Goal: Task Accomplishment & Management: Use online tool/utility

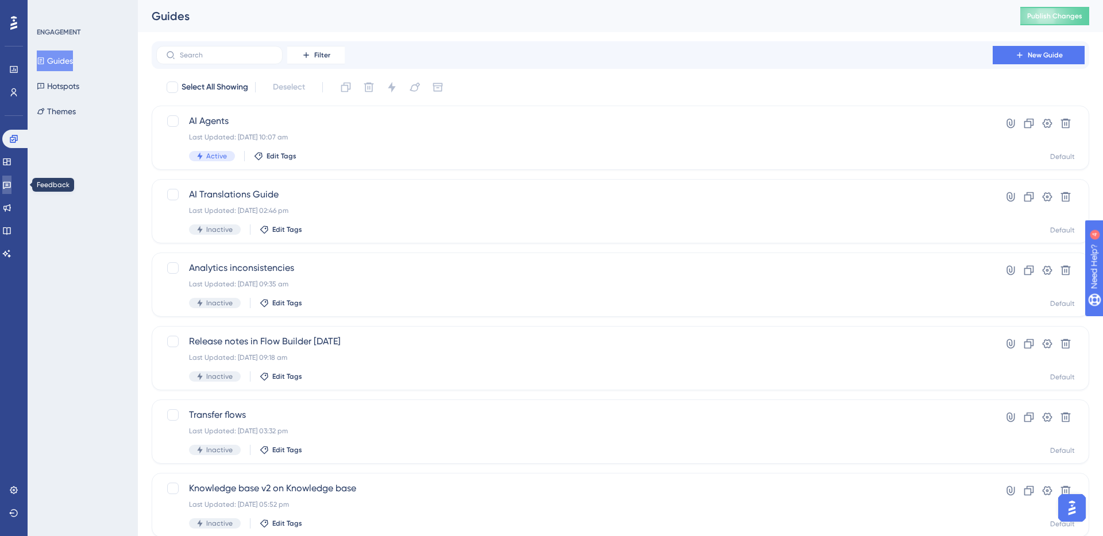
click at [10, 185] on icon at bounding box center [7, 185] width 8 height 7
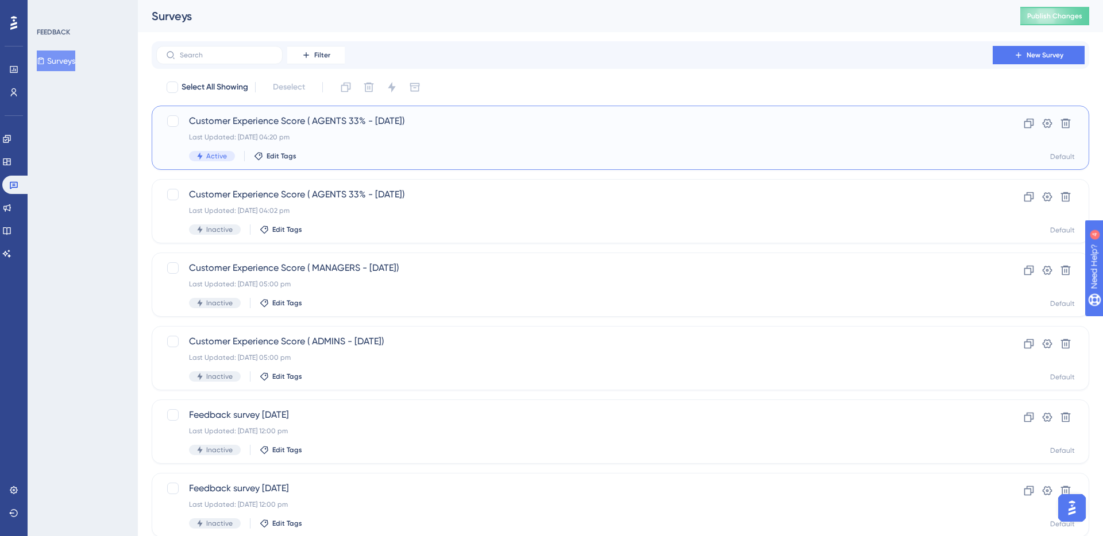
click at [357, 134] on div "Last Updated: [DATE] 04:20 pm" at bounding box center [574, 137] width 771 height 9
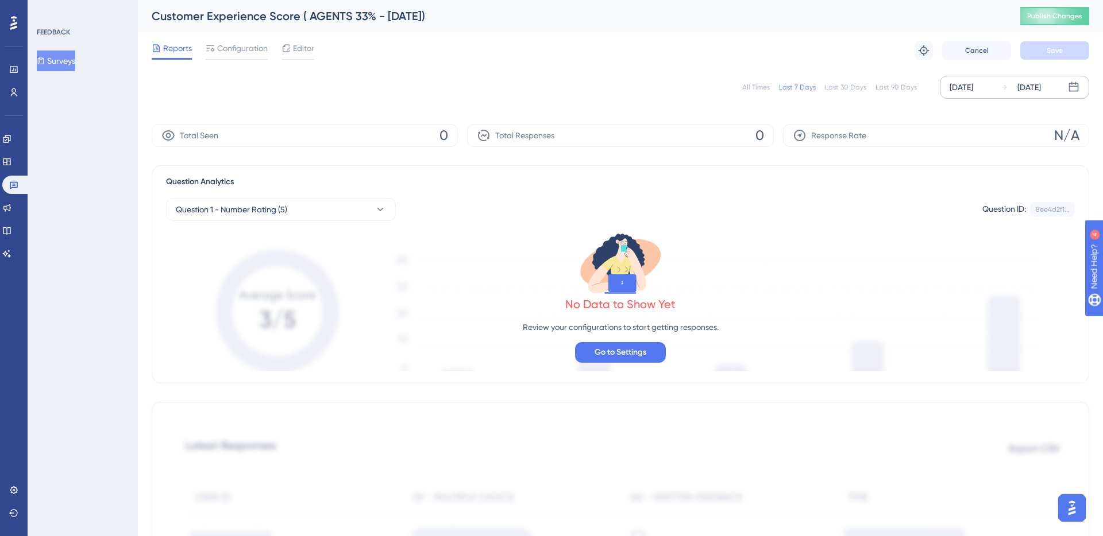
click at [960, 92] on div "Aug 29 2025" at bounding box center [961, 87] width 24 height 14
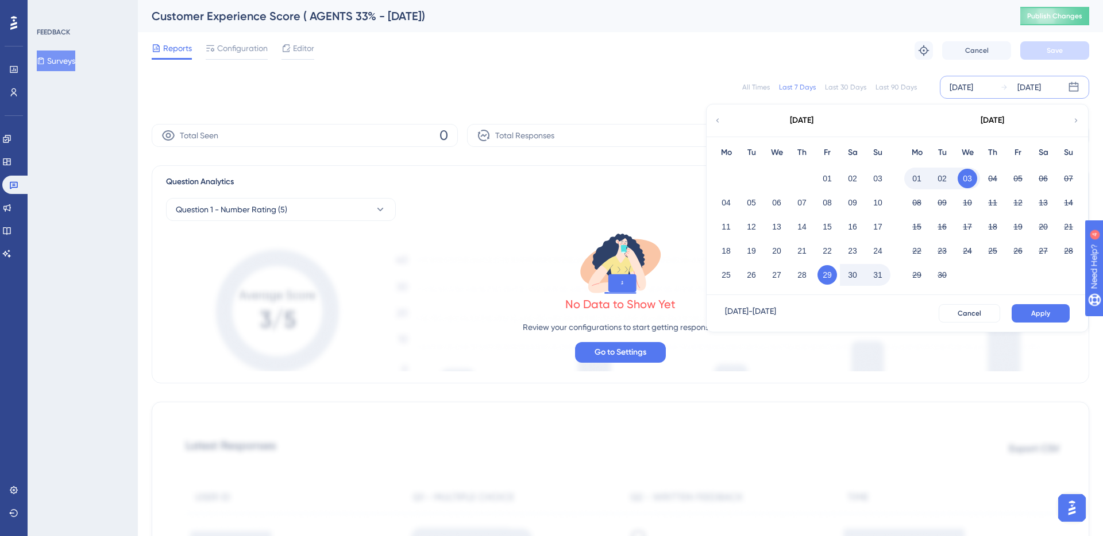
click at [938, 175] on button "02" at bounding box center [942, 179] width 20 height 20
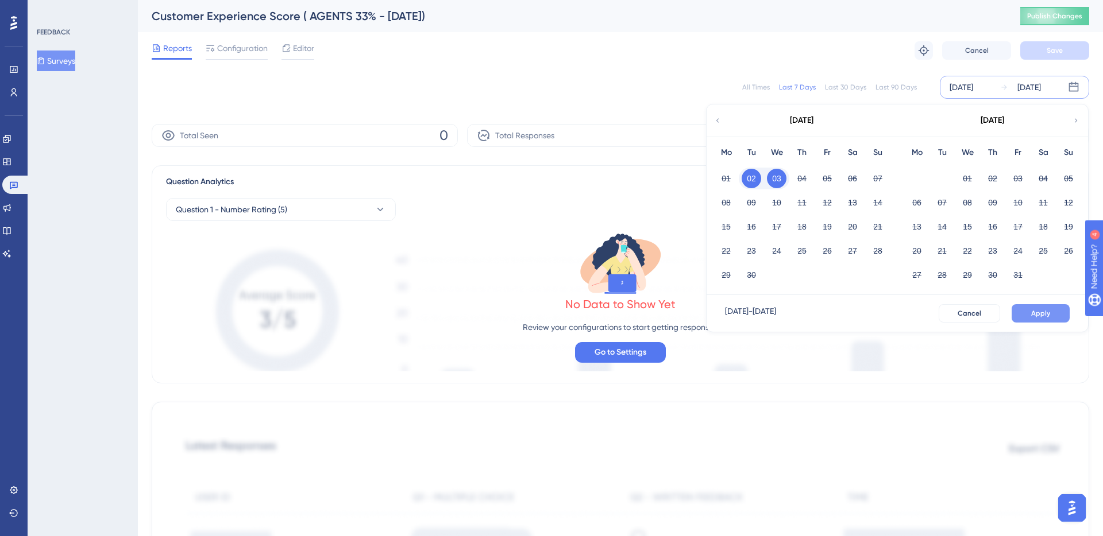
click at [1036, 307] on button "Apply" at bounding box center [1040, 313] width 58 height 18
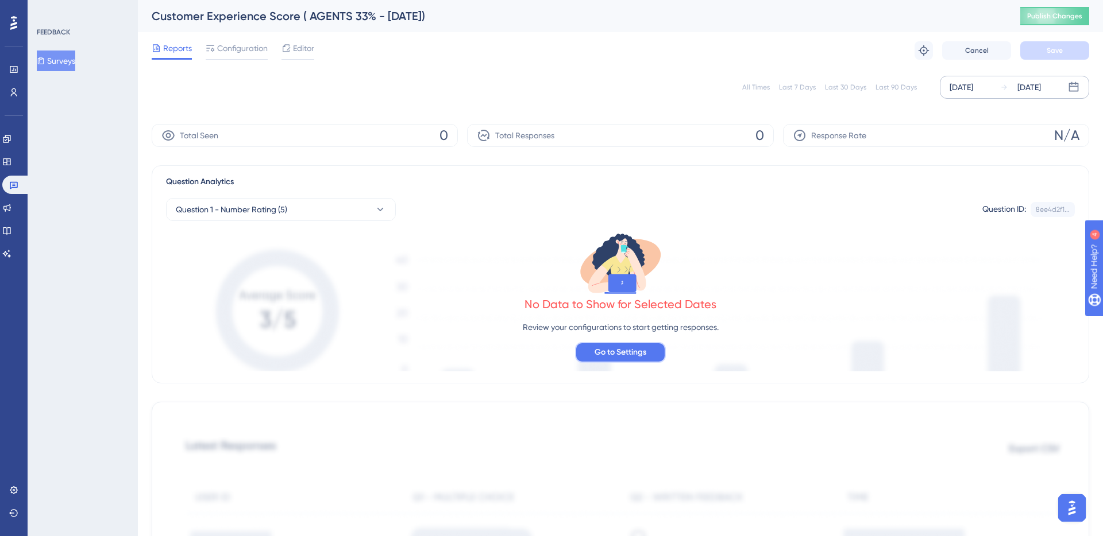
click at [636, 351] on span "Go to Settings" at bounding box center [620, 353] width 52 height 14
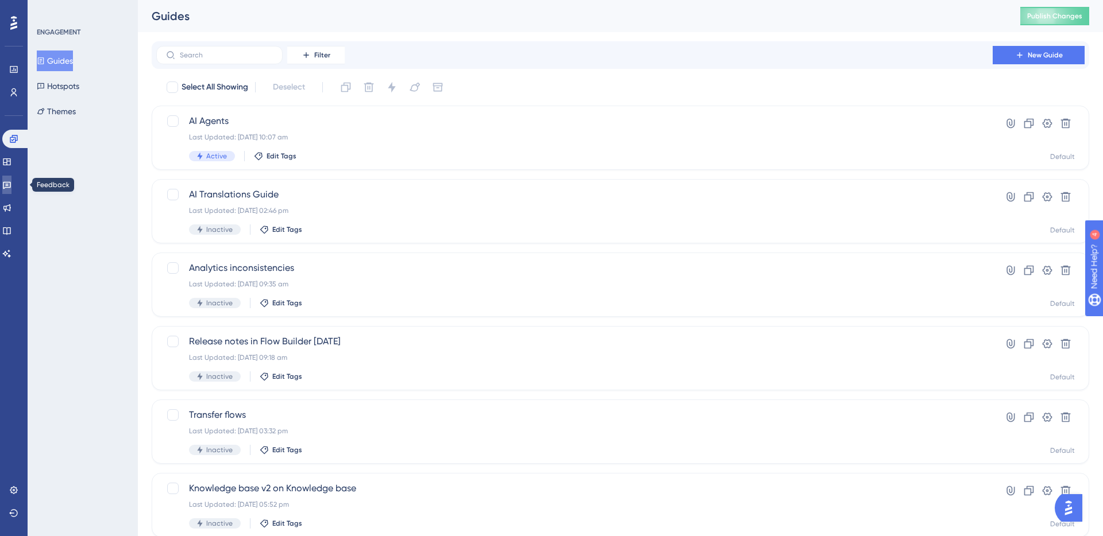
click at [11, 188] on icon at bounding box center [6, 184] width 9 height 9
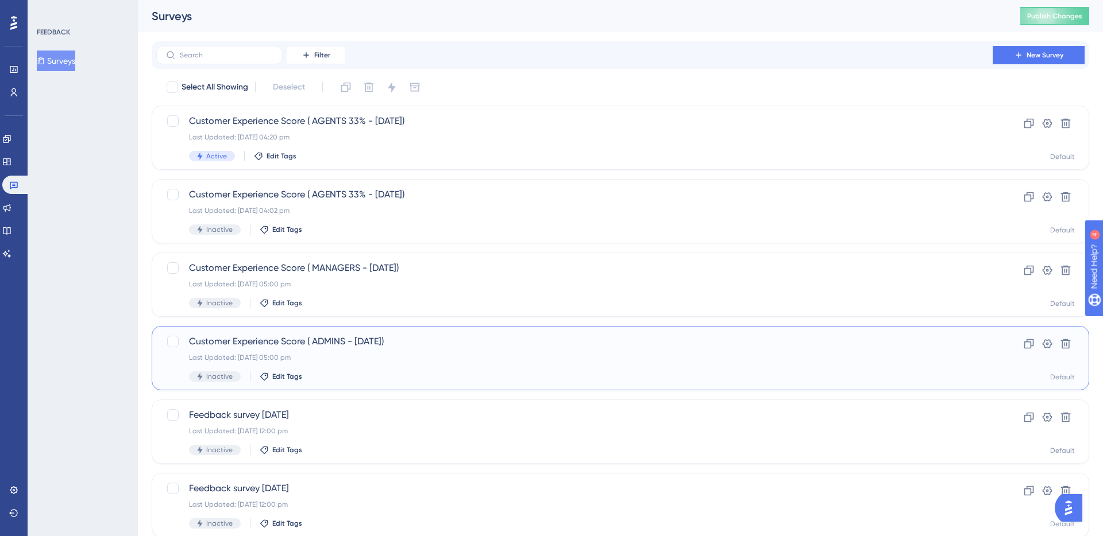
click at [338, 351] on div "Customer Experience Score ( ADMINS - [DATE]) Last Updated: [DATE] 05:00 pm Inac…" at bounding box center [574, 358] width 771 height 47
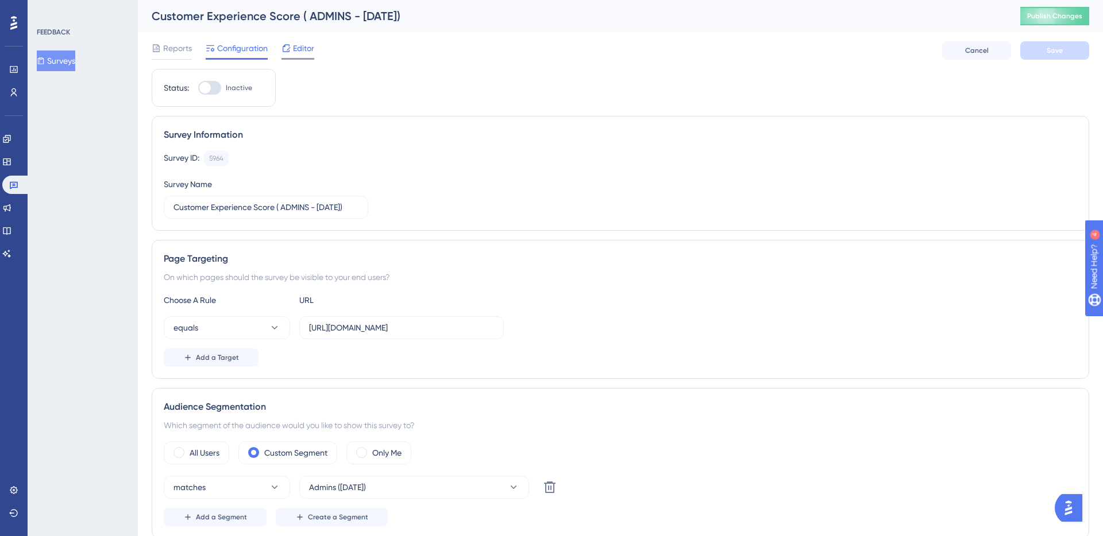
click at [287, 55] on div at bounding box center [285, 48] width 9 height 14
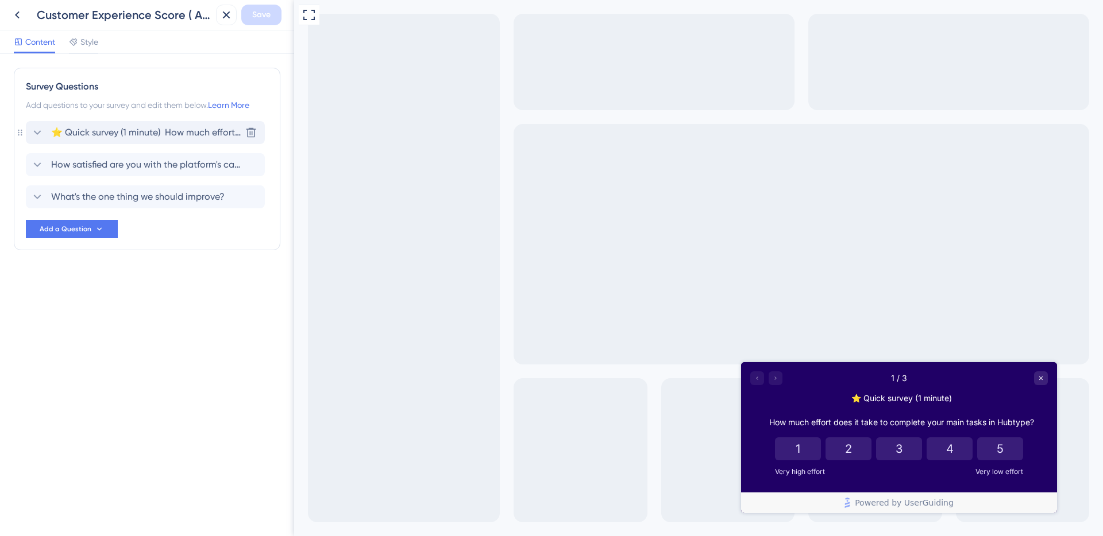
click at [136, 134] on span "⭐️ Quick survey (1 minute) How much effort does it take to complete your main t…" at bounding box center [146, 133] width 190 height 14
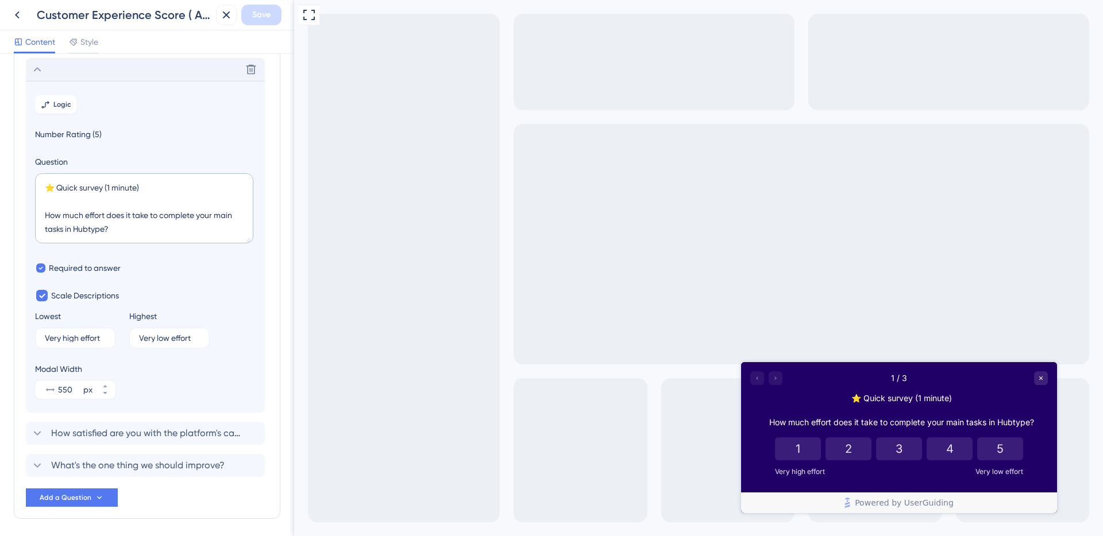
scroll to position [67, 0]
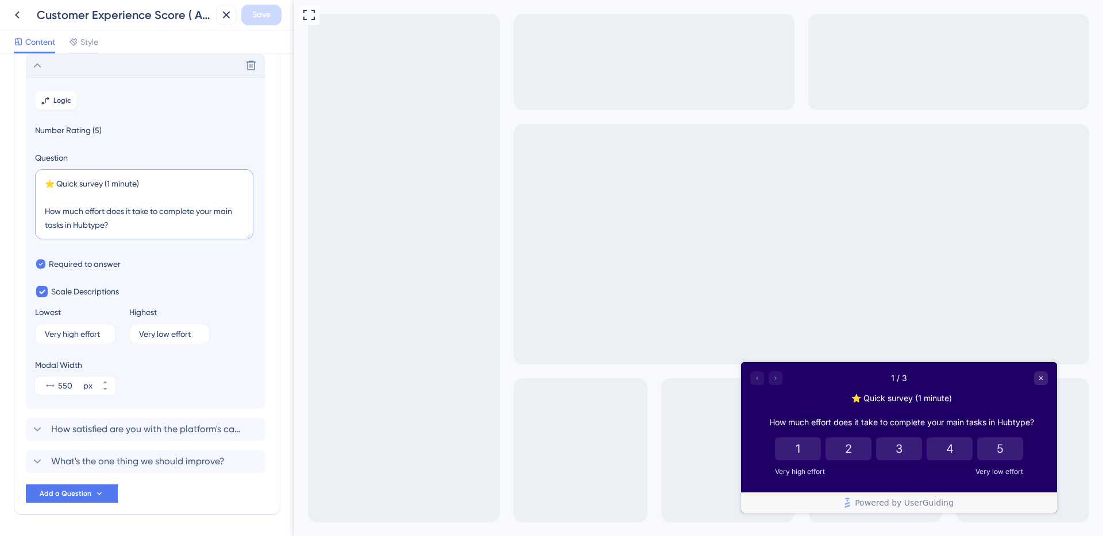
click at [113, 219] on textarea "⭐️ Quick survey (1 minute) How much effort does it take to complete your main t…" at bounding box center [144, 204] width 218 height 70
click at [115, 426] on span "How satisfied are you with the platform's capabilities?" at bounding box center [146, 430] width 190 height 14
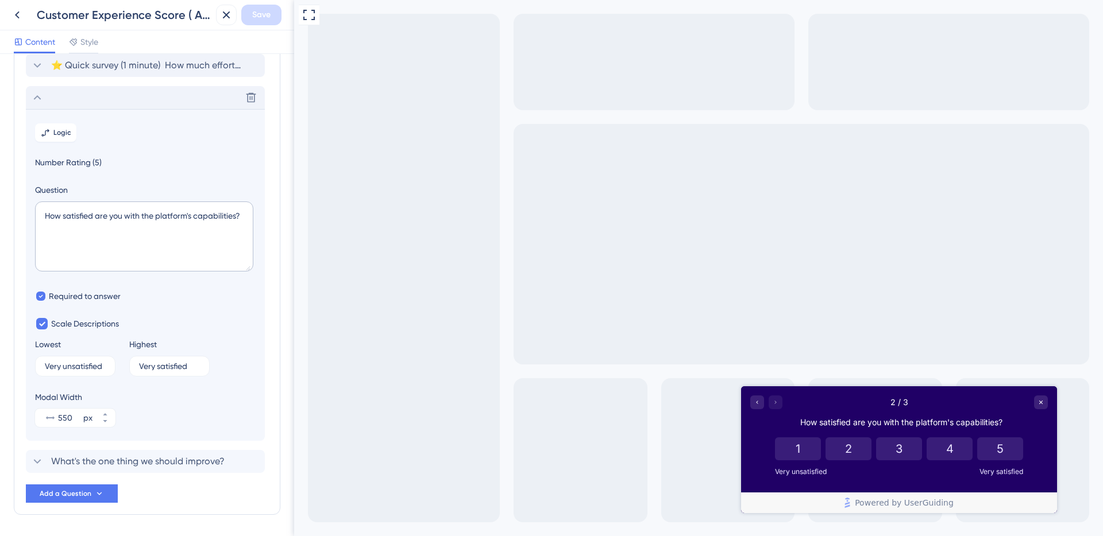
scroll to position [99, 0]
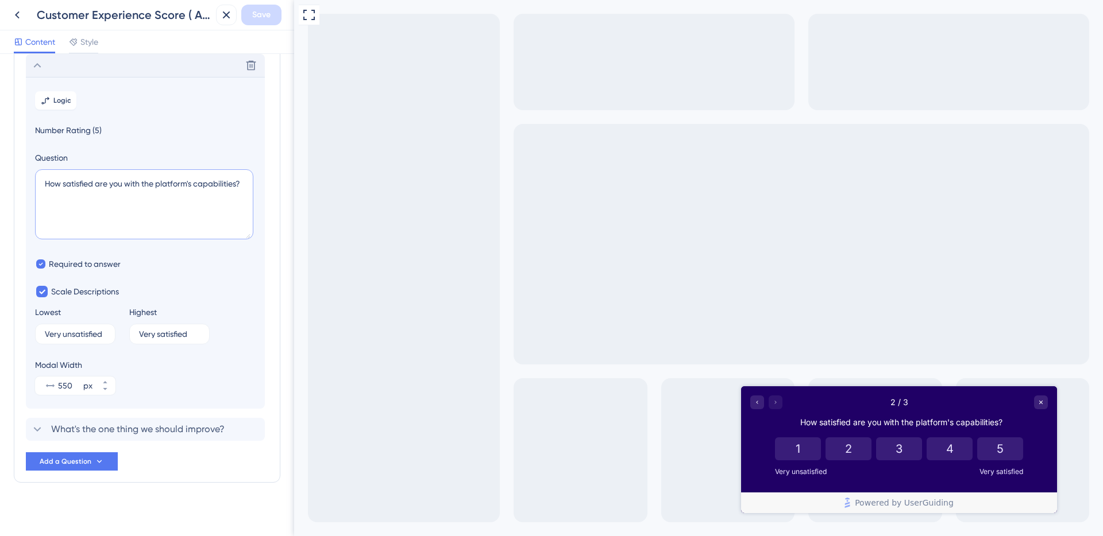
click at [164, 184] on textarea "How satisfied are you with the platform's capabilities?" at bounding box center [144, 204] width 218 height 70
click at [16, 17] on icon at bounding box center [17, 15] width 14 height 14
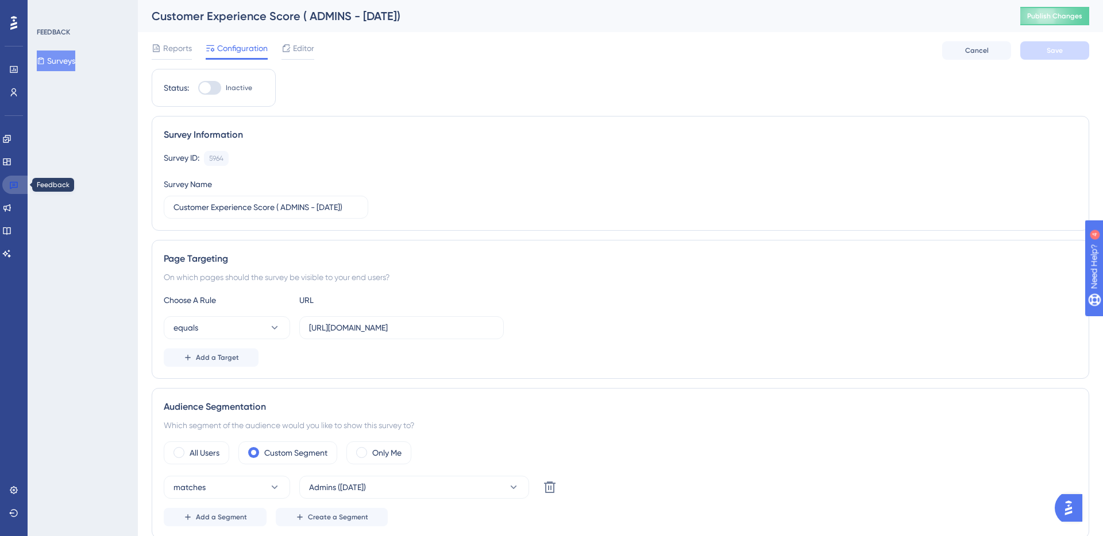
click at [24, 188] on link at bounding box center [16, 185] width 28 height 18
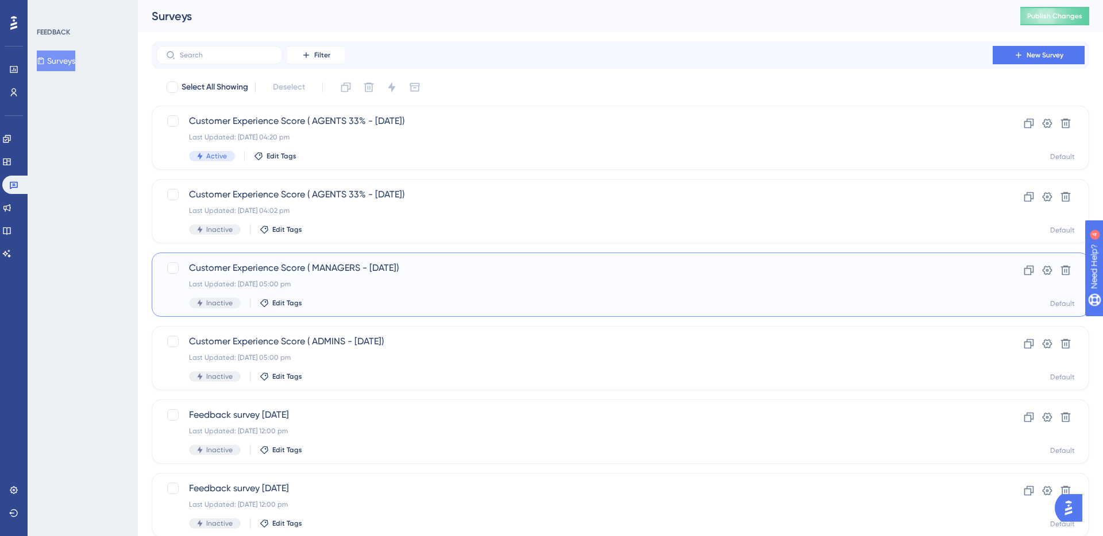
click at [338, 281] on div "Last Updated: [DATE] 05:00 pm" at bounding box center [574, 284] width 771 height 9
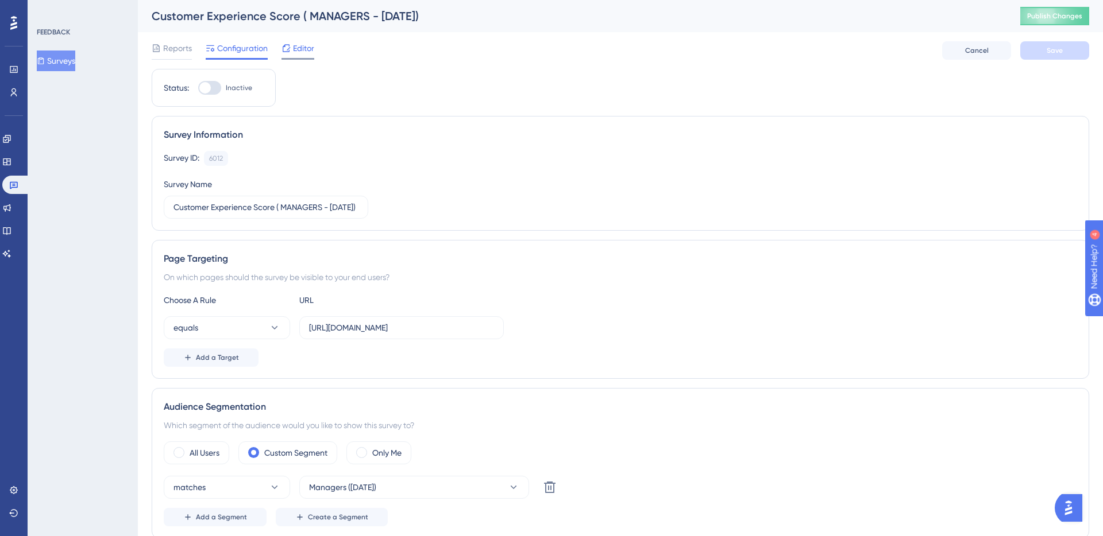
click at [288, 59] on div at bounding box center [297, 59] width 33 height 2
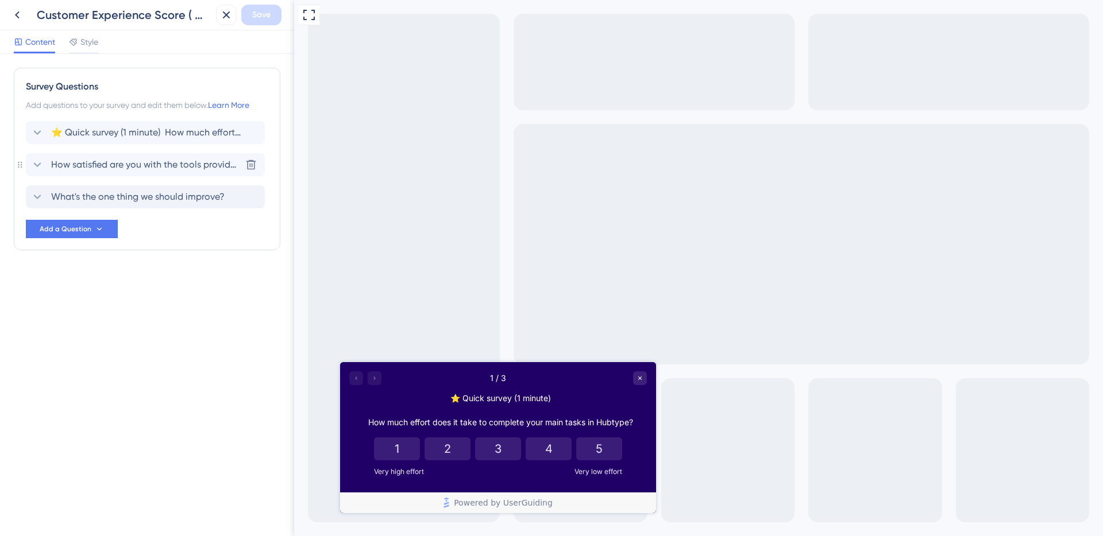
click at [130, 199] on span "What's the one thing we should improve?" at bounding box center [137, 197] width 173 height 14
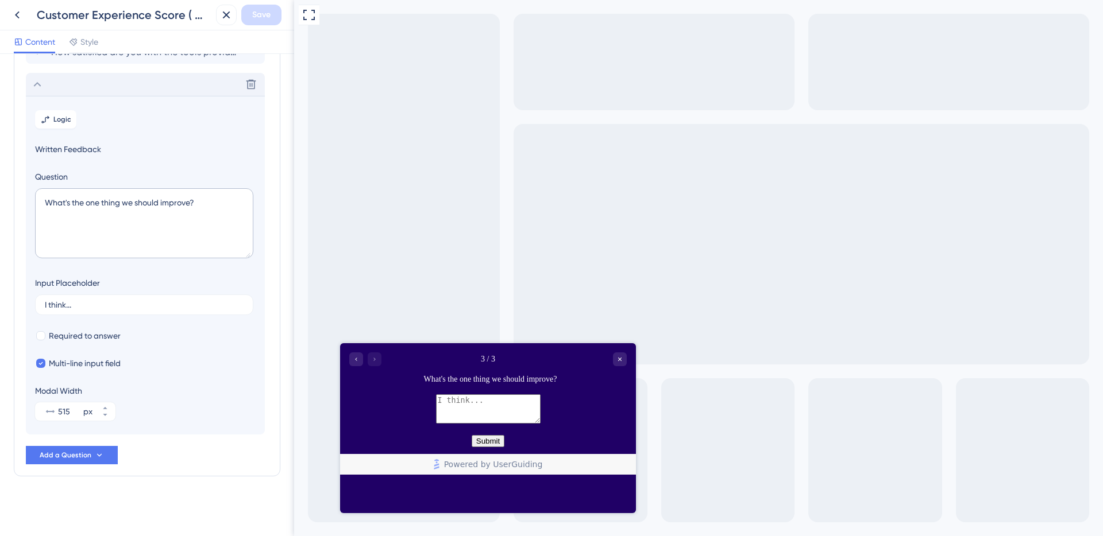
click at [140, 158] on section "Logic Written Feedback Question What's the one thing we should improve? Input P…" at bounding box center [145, 265] width 239 height 339
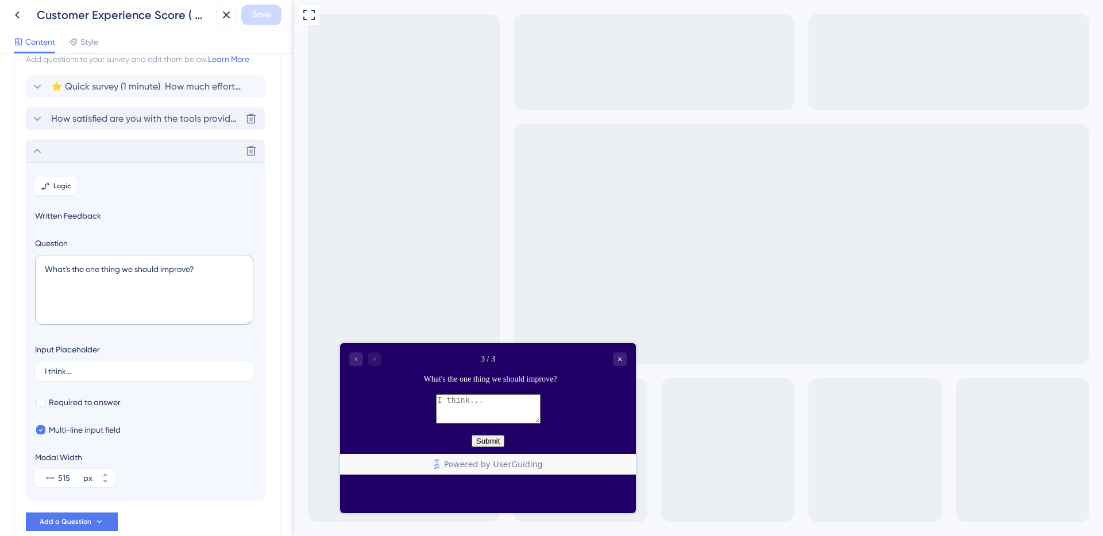
click at [128, 123] on span "How satisfied are you with the tools provided to manage your team and monitor p…" at bounding box center [146, 119] width 190 height 14
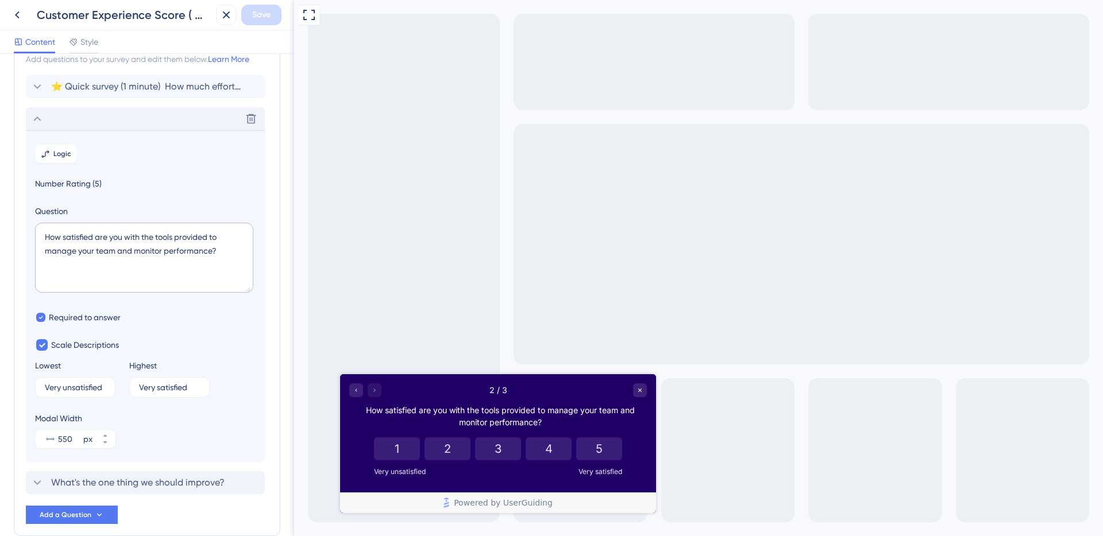
scroll to position [99, 0]
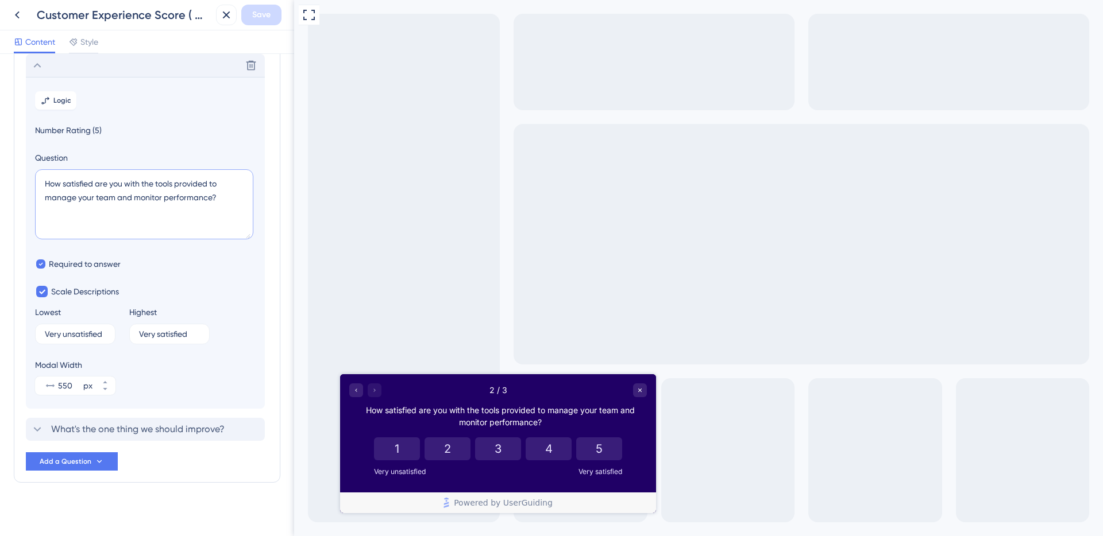
click at [80, 190] on textarea "How satisfied are you with the tools provided to manage your team and monitor p…" at bounding box center [144, 204] width 218 height 70
click at [24, 12] on icon at bounding box center [17, 15] width 14 height 14
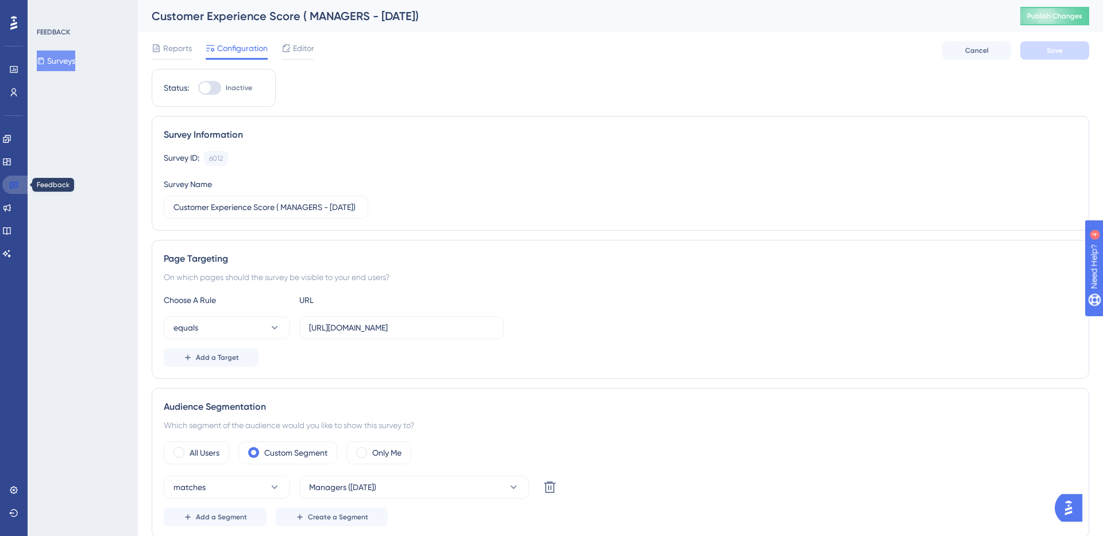
click at [23, 178] on link at bounding box center [16, 185] width 28 height 18
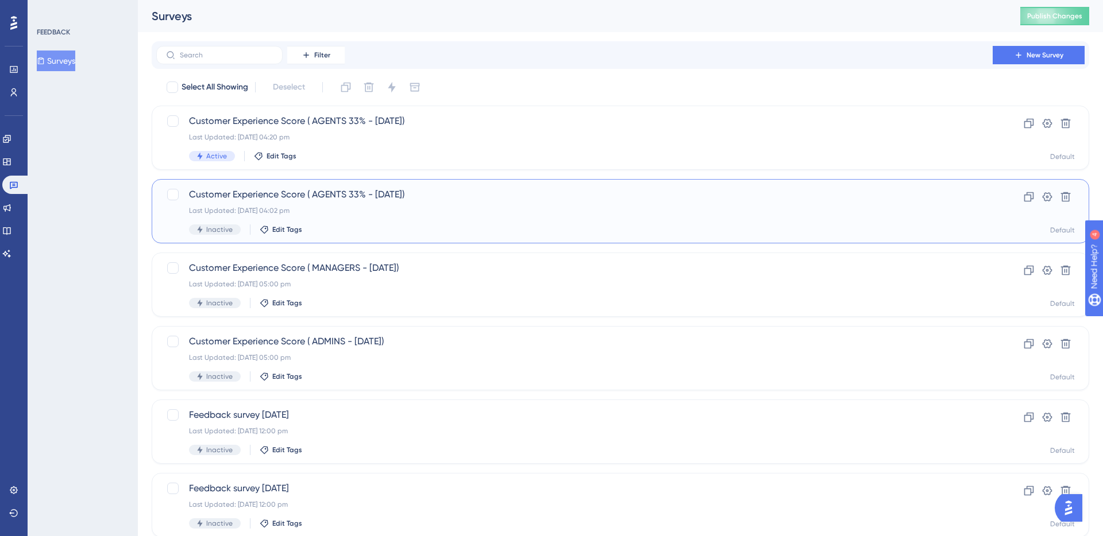
click at [223, 204] on div "Customer Experience Score ( AGENTS 33% - [DATE]) Last Updated: [DATE] 04:02 pm …" at bounding box center [574, 211] width 771 height 47
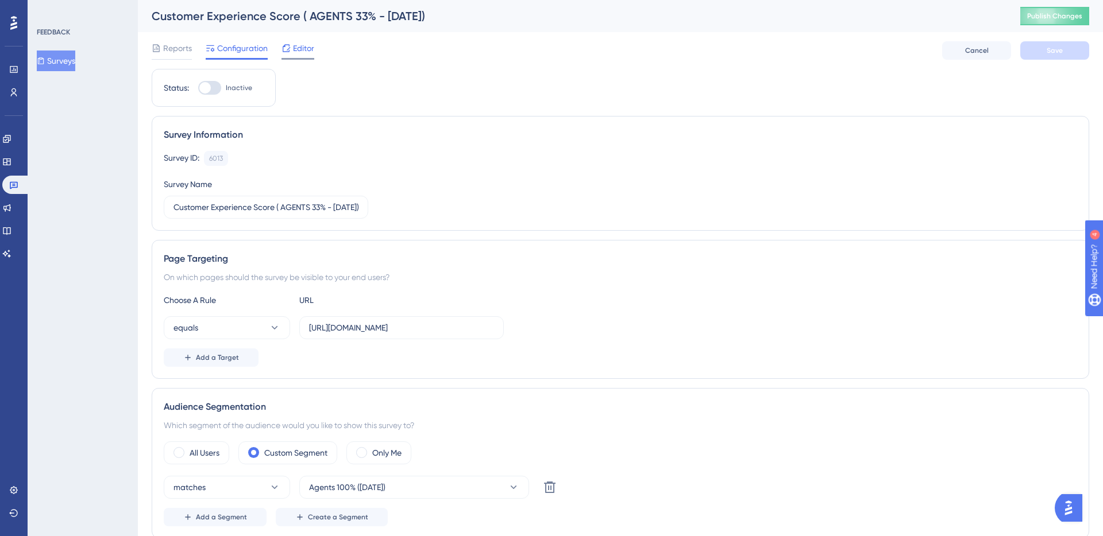
click at [301, 51] on span "Editor" at bounding box center [303, 48] width 21 height 14
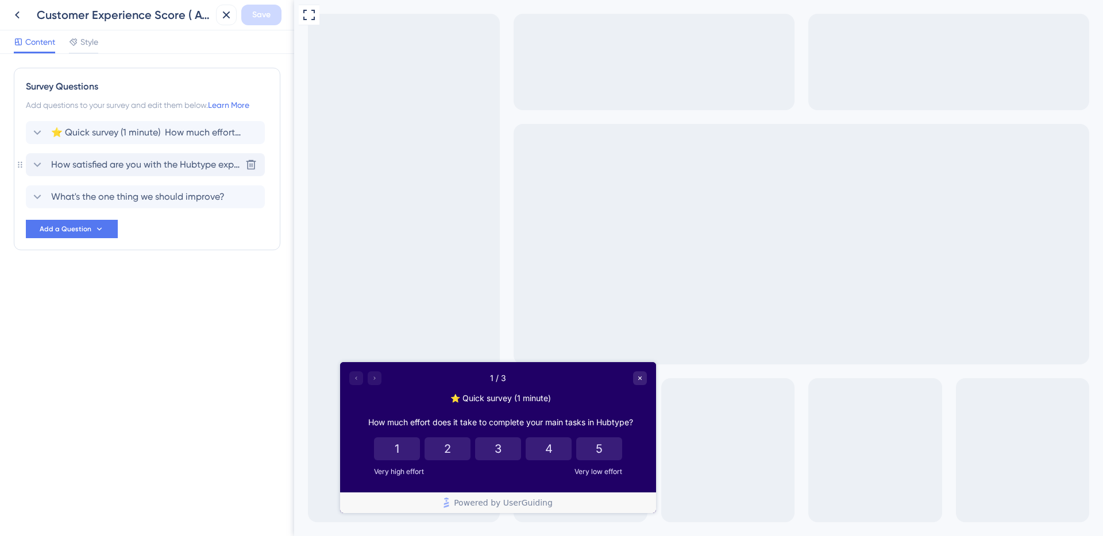
click at [115, 165] on span "How satisfied are you with the Hubtype experience?" at bounding box center [146, 165] width 190 height 14
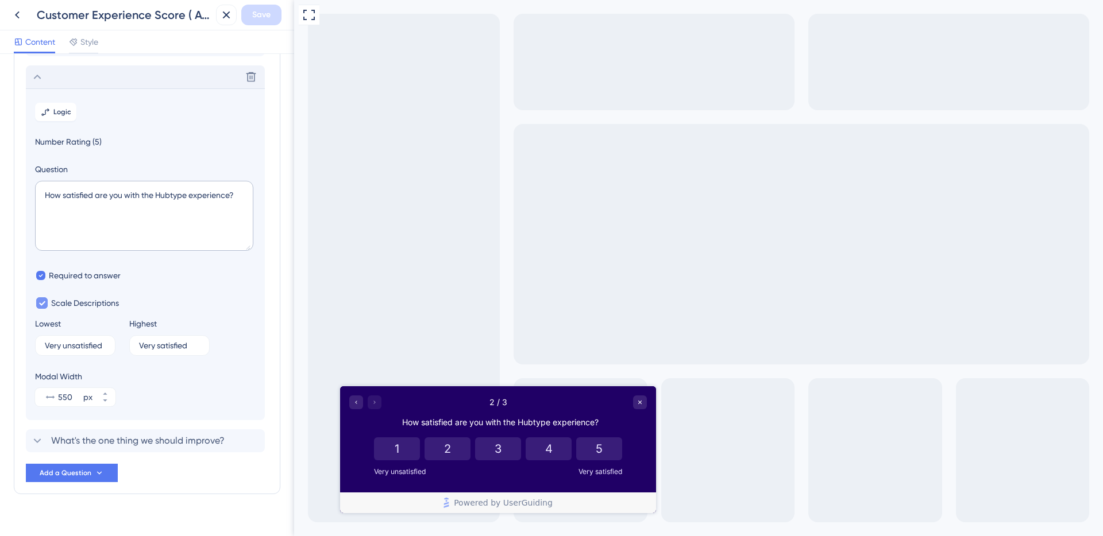
scroll to position [99, 0]
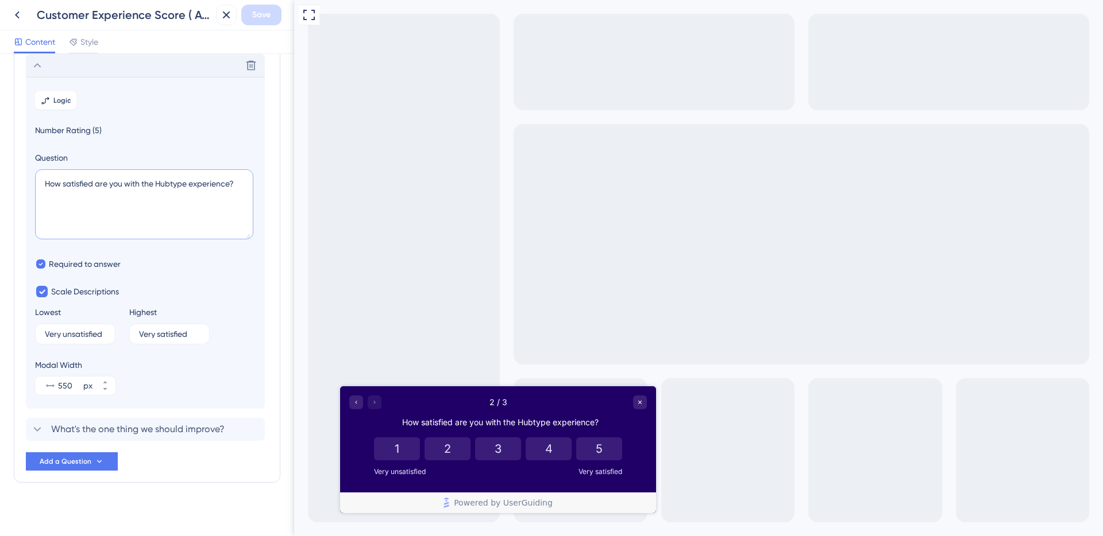
click at [121, 190] on textarea "How satisfied are you with the Hubtype experience?" at bounding box center [144, 204] width 218 height 70
